Goal: Task Accomplishment & Management: Use online tool/utility

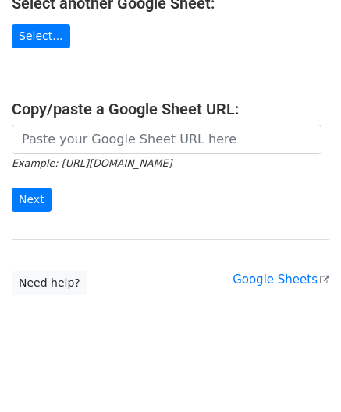
scroll to position [204, 0]
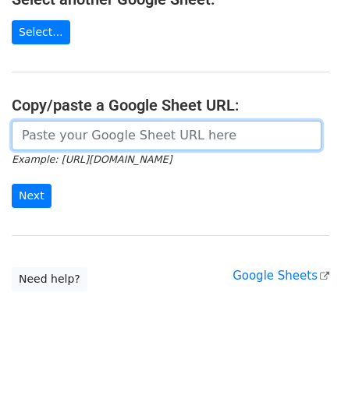
click at [72, 135] on input "url" at bounding box center [166, 136] width 309 height 30
paste input "[URL][DOMAIN_NAME]"
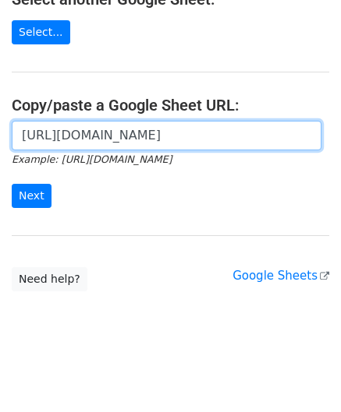
scroll to position [0, 348]
type input "[URL][DOMAIN_NAME]"
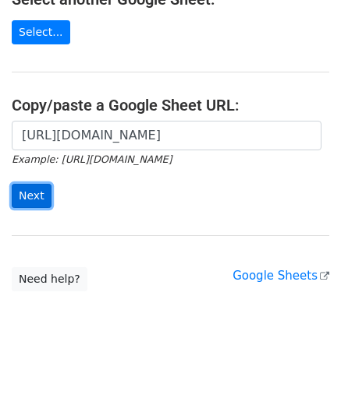
click at [34, 192] on input "Next" at bounding box center [32, 196] width 40 height 24
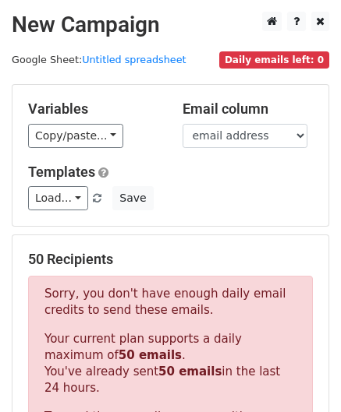
scroll to position [526, 0]
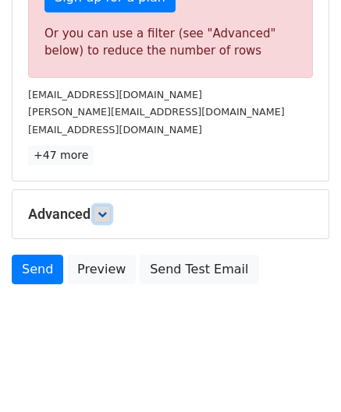
click at [101, 210] on icon at bounding box center [101, 214] width 9 height 9
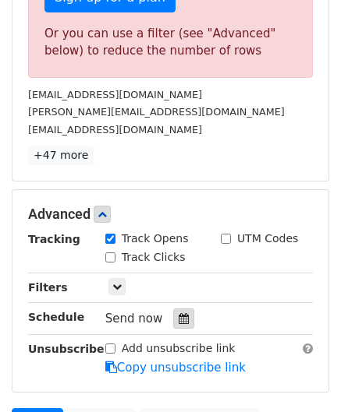
click at [179, 314] on icon at bounding box center [184, 318] width 10 height 11
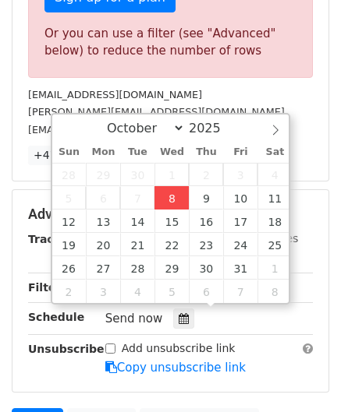
type input "2025-10-08 12:00"
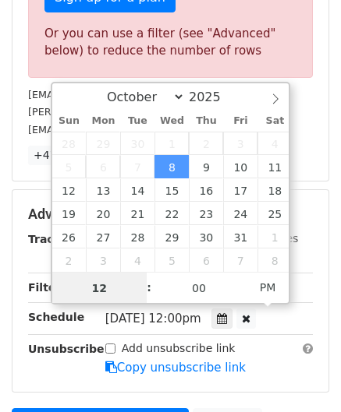
paste input "6"
type input "6"
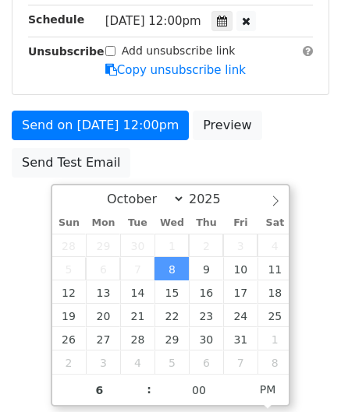
type input "2025-10-08 18:00"
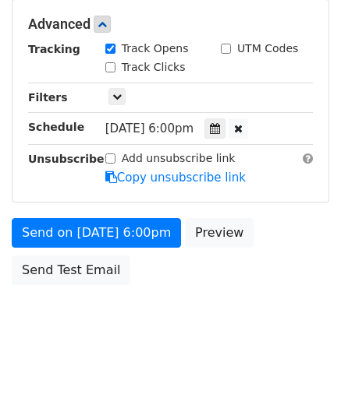
scroll to position [715, 0]
